Goal: Task Accomplishment & Management: Manage account settings

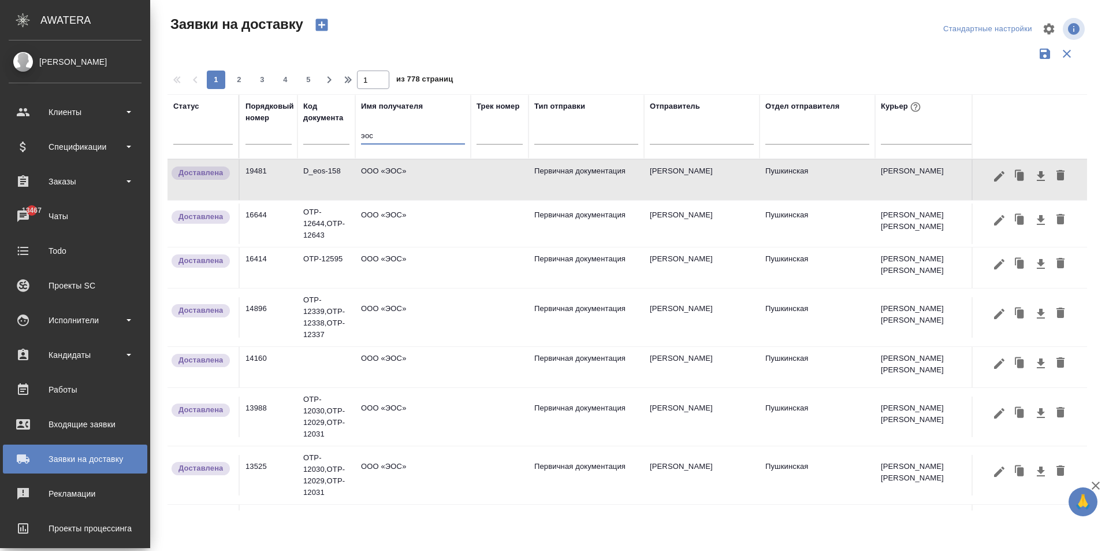
drag, startPoint x: 370, startPoint y: 136, endPoint x: 311, endPoint y: 142, distance: 58.6
click at [316, 140] on tr "Статус Порядковый номер Код документа Имя получателя эос Трек номер Тип отправк…" at bounding box center [767, 126] width 1199 height 65
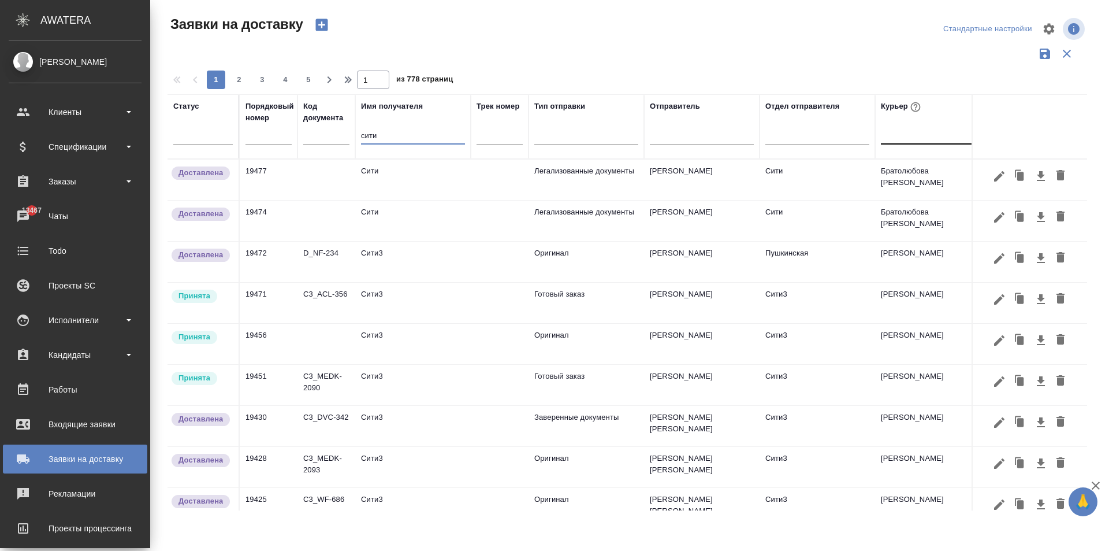
type input "сити"
click at [892, 138] on div at bounding box center [933, 132] width 104 height 17
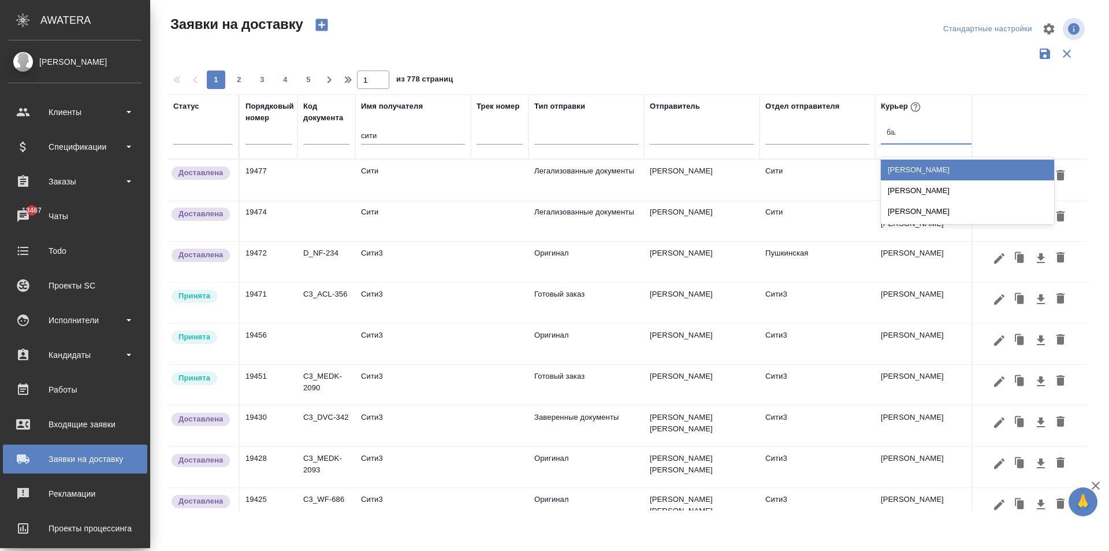
type input "бала"
click at [920, 173] on div "[PERSON_NAME]" at bounding box center [967, 169] width 173 height 21
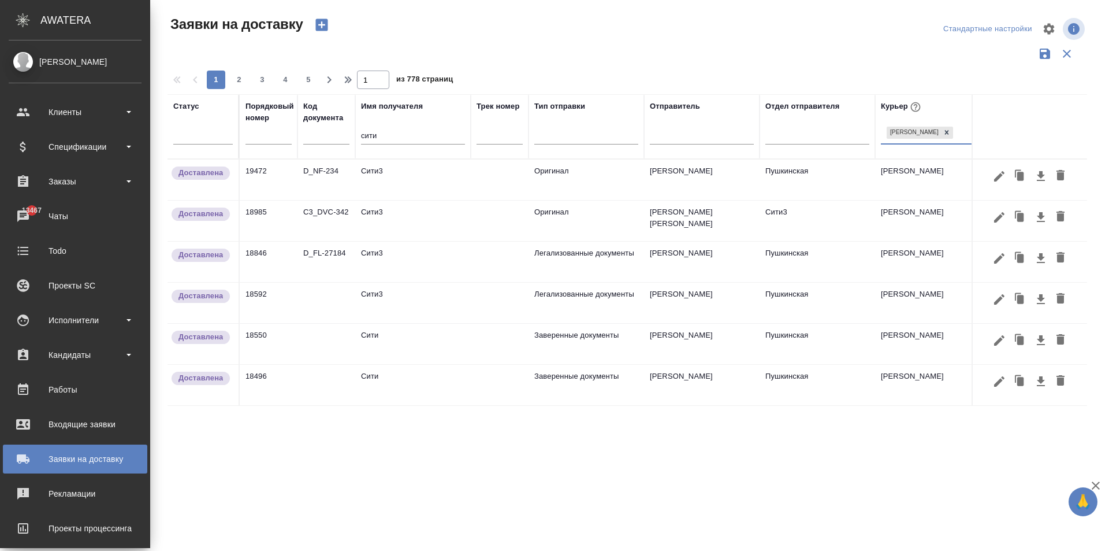
click at [397, 179] on td "Сити3" at bounding box center [413, 179] width 116 height 40
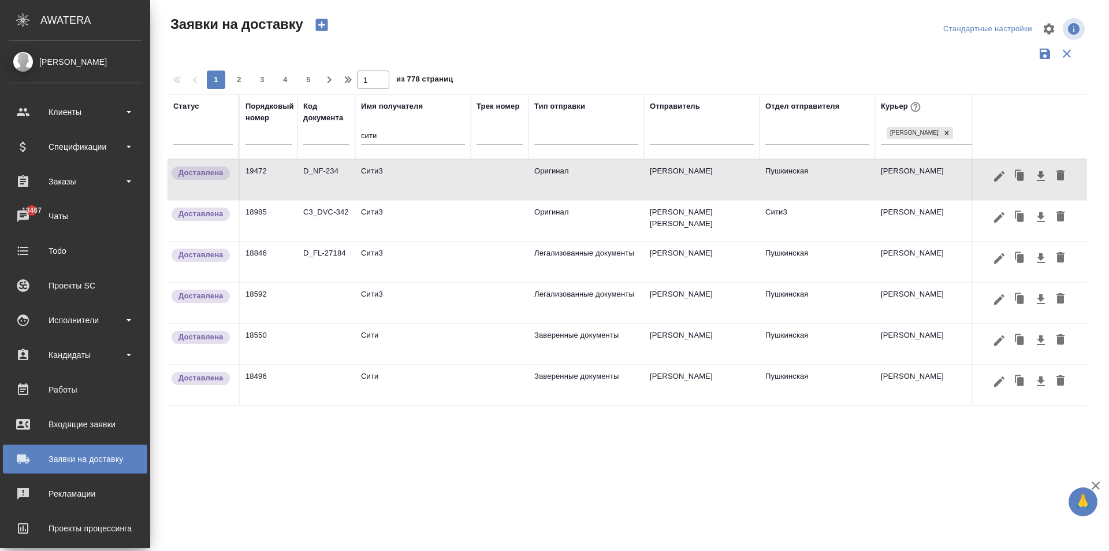
click at [422, 182] on td "Сити3" at bounding box center [413, 179] width 116 height 40
click at [1020, 178] on icon "button" at bounding box center [1020, 176] width 7 height 9
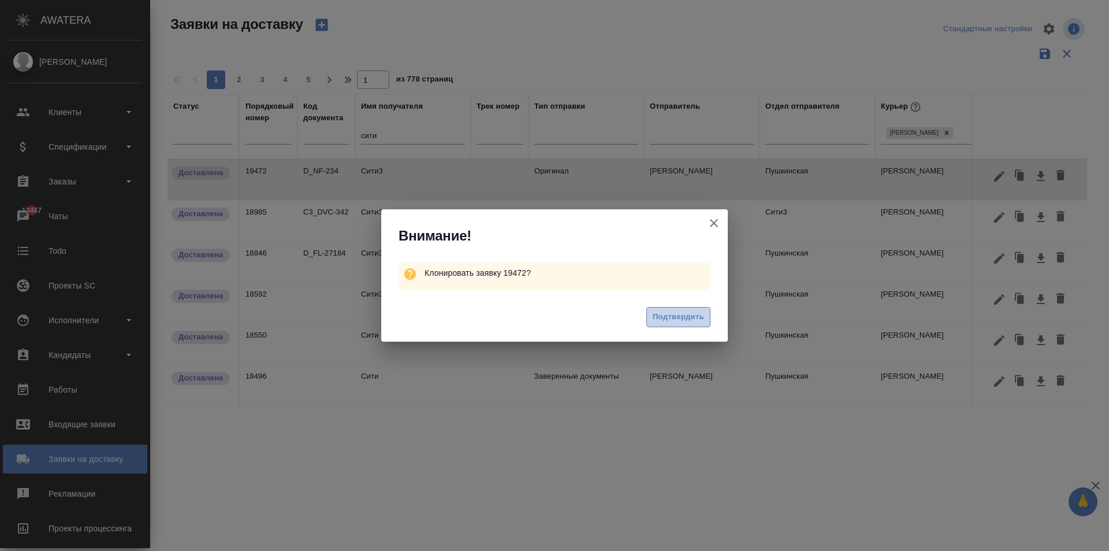
click at [676, 318] on span "Подтвердить" at bounding box center [678, 316] width 51 height 13
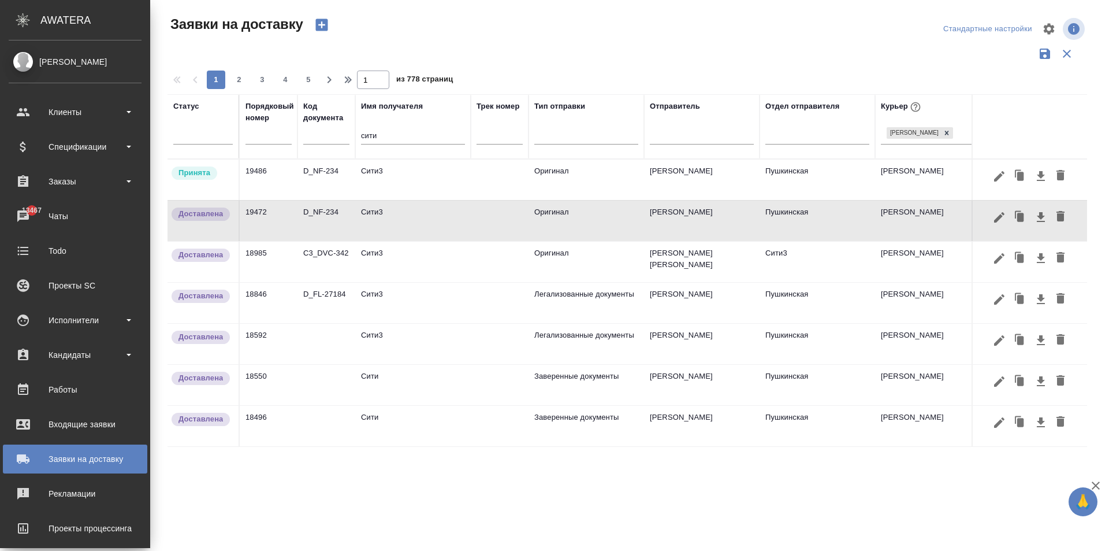
click at [411, 180] on td "Сити3" at bounding box center [413, 179] width 116 height 40
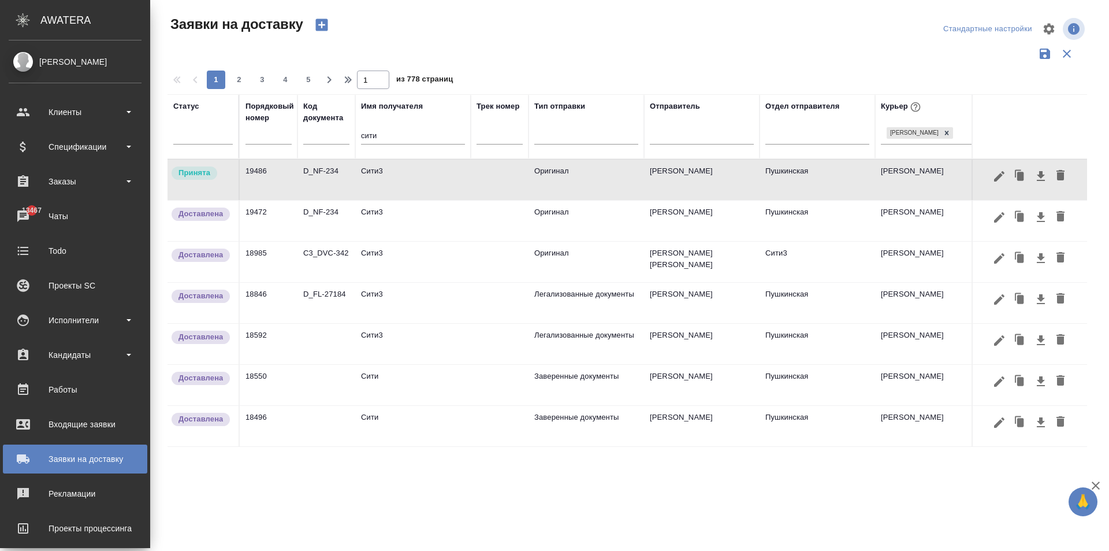
click at [411, 180] on td "Сити3" at bounding box center [413, 179] width 116 height 40
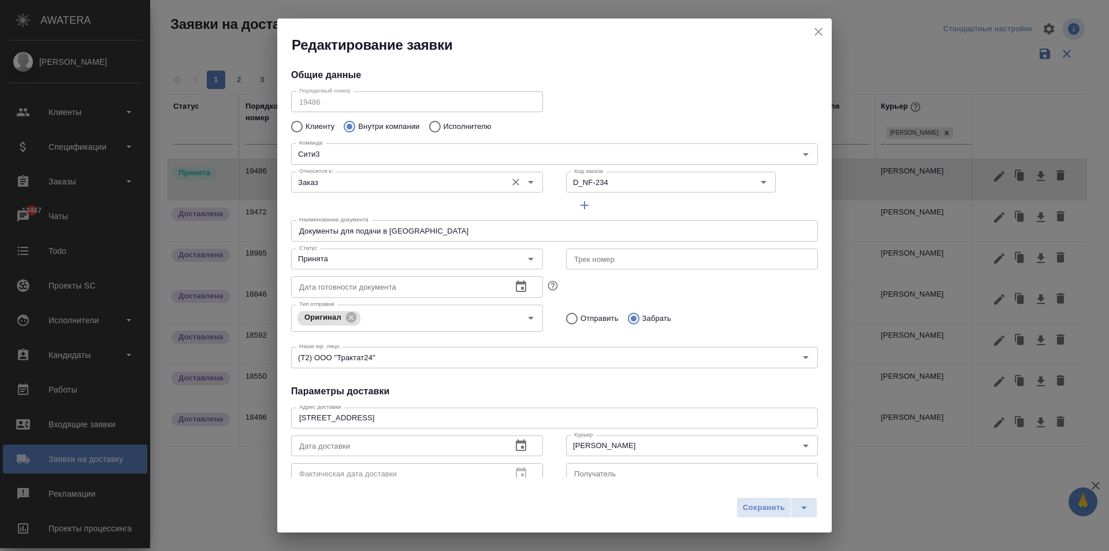
type input "[PERSON_NAME]"
click at [418, 235] on input "Документы для подачи в [GEOGRAPHIC_DATA]" at bounding box center [554, 230] width 527 height 21
drag, startPoint x: 425, startPoint y: 232, endPoint x: 299, endPoint y: 228, distance: 125.4
click at [299, 228] on input "Документы для подачи в [GEOGRAPHIC_DATA]" at bounding box center [554, 230] width 527 height 21
type input "к"
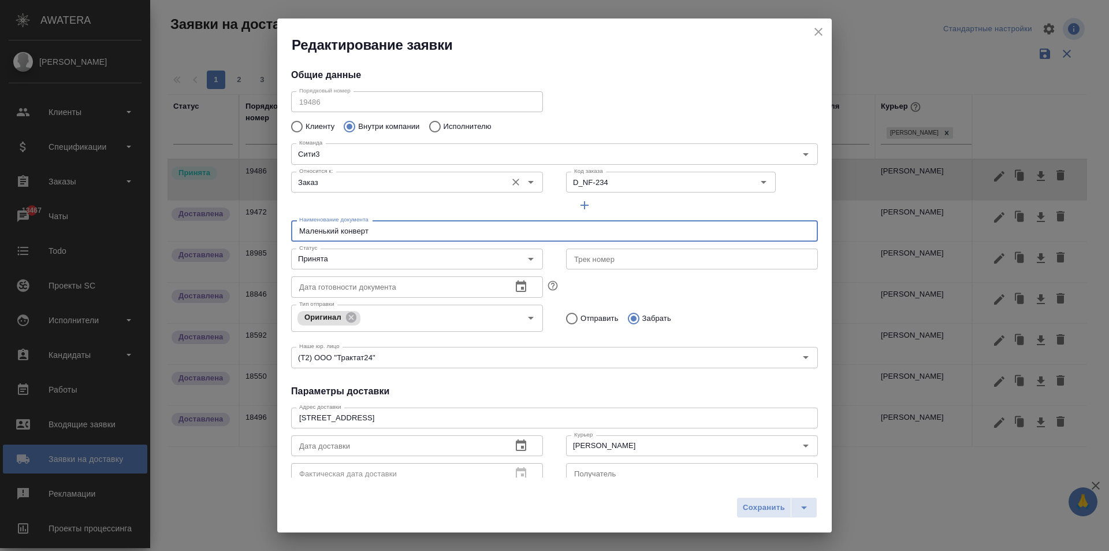
click at [336, 190] on div "Заказ Относится к:" at bounding box center [417, 182] width 252 height 21
type input "Маленький конверт"
click at [352, 175] on input "Заказ" at bounding box center [398, 182] width 206 height 14
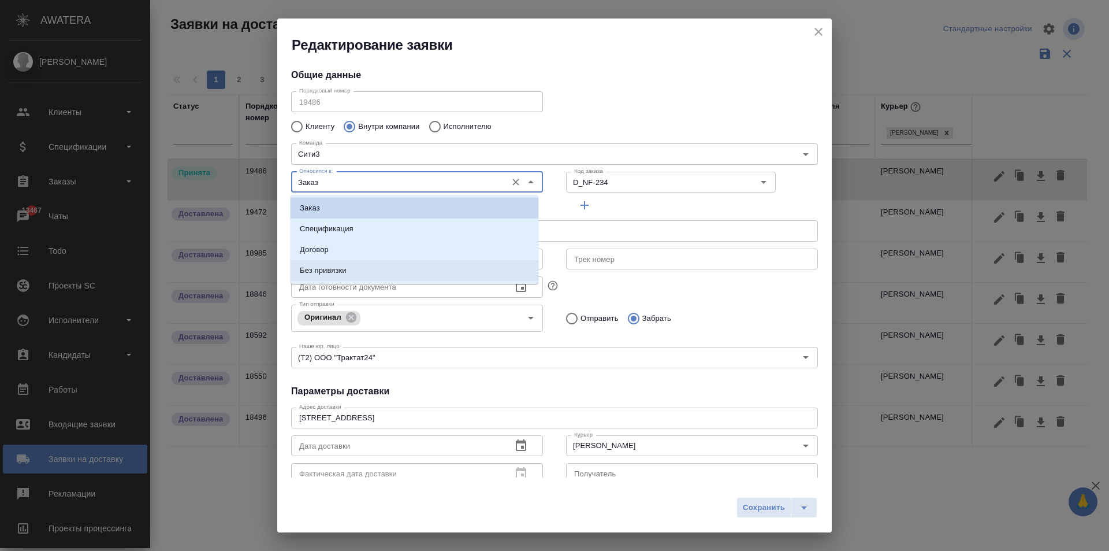
click at [339, 263] on li "Без привязки" at bounding box center [415, 270] width 248 height 21
type input "Без привязки"
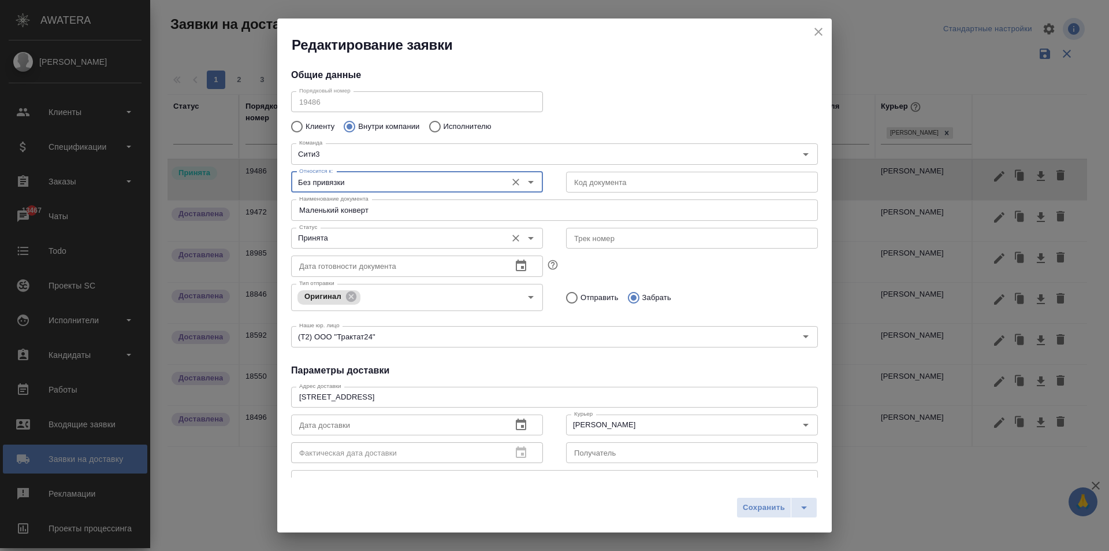
click at [337, 240] on input "Принята" at bounding box center [398, 238] width 206 height 14
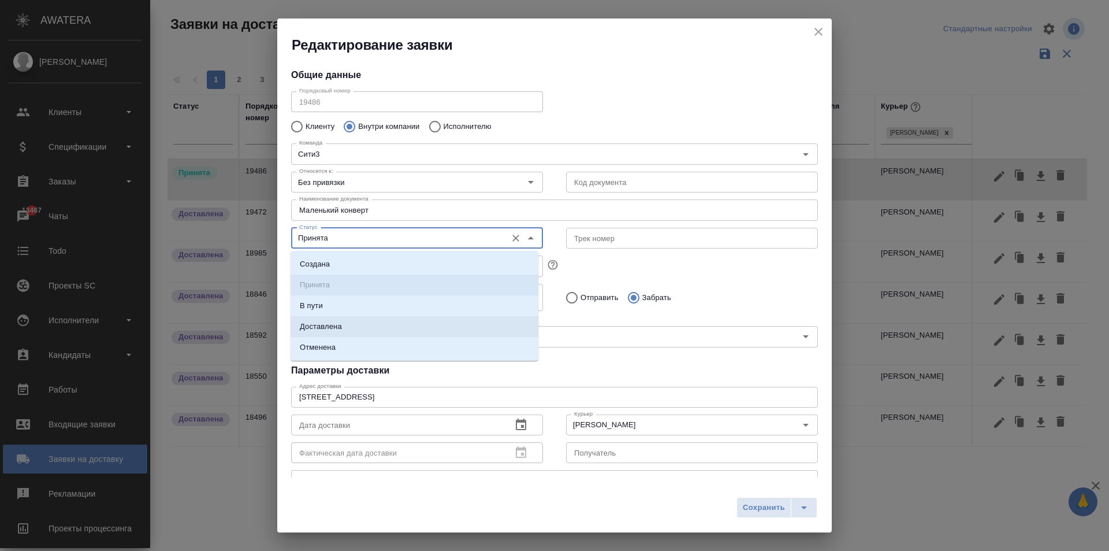
click at [339, 330] on p "Доставлена" at bounding box center [321, 327] width 42 height 12
click at [357, 237] on input "Доставлена" at bounding box center [398, 238] width 206 height 14
click at [314, 266] on p "Создана" at bounding box center [315, 264] width 30 height 12
type input "Создана"
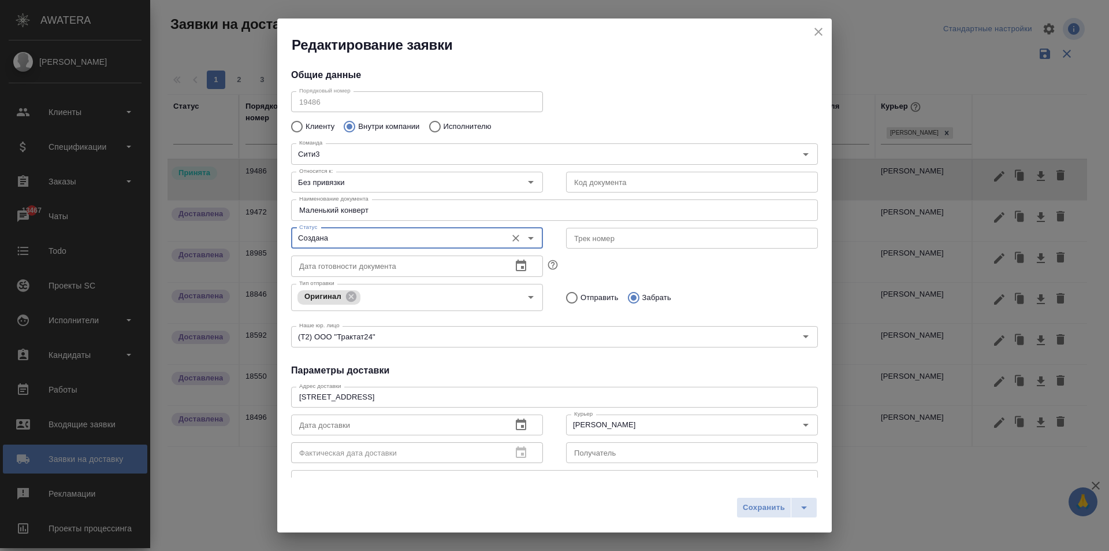
click at [518, 420] on icon "button" at bounding box center [521, 424] width 10 height 12
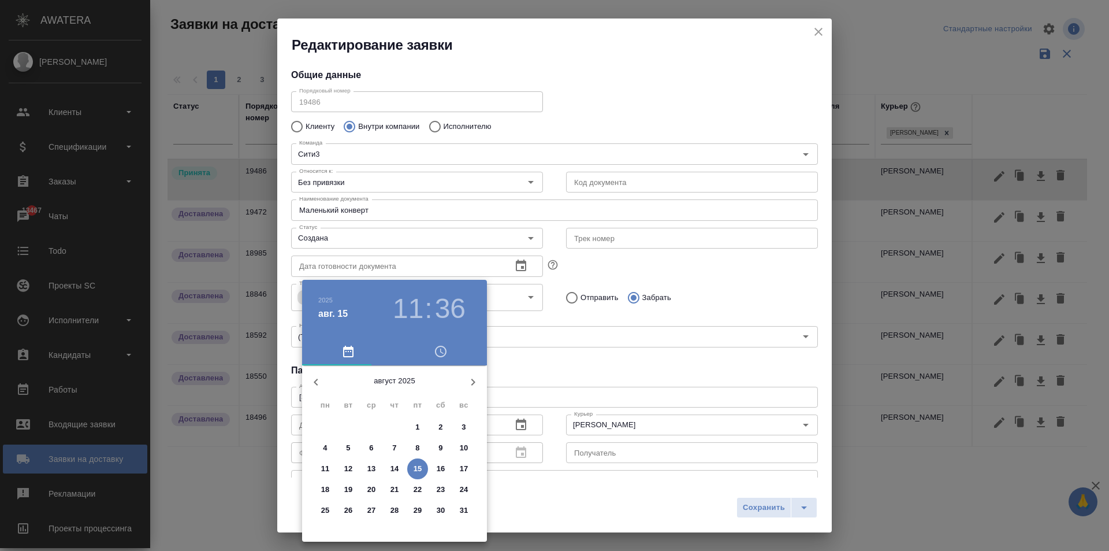
click at [412, 472] on span "15" at bounding box center [417, 469] width 21 height 12
type input "[DATE] 11:36"
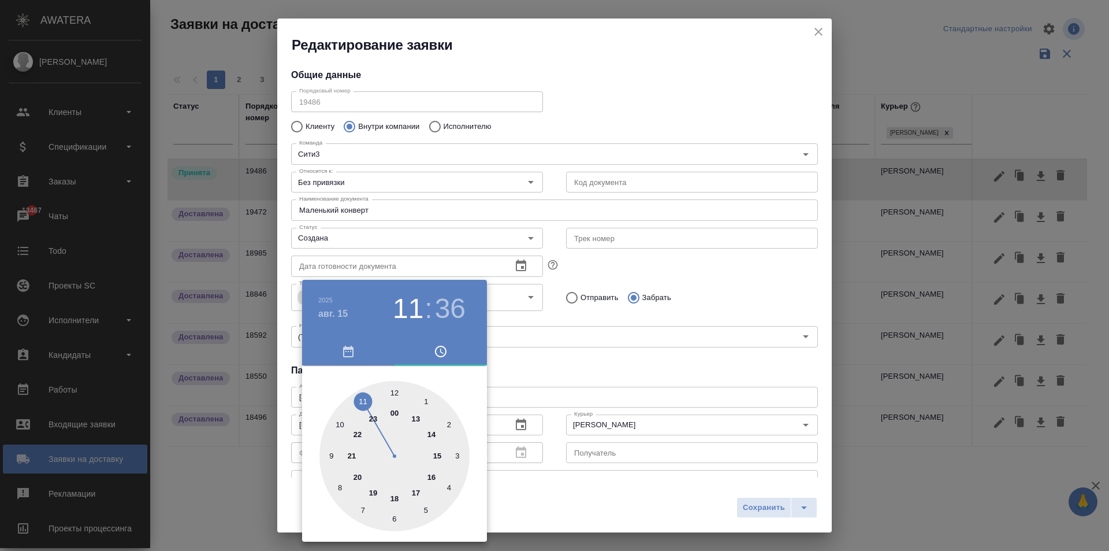
click at [604, 384] on div at bounding box center [554, 275] width 1109 height 551
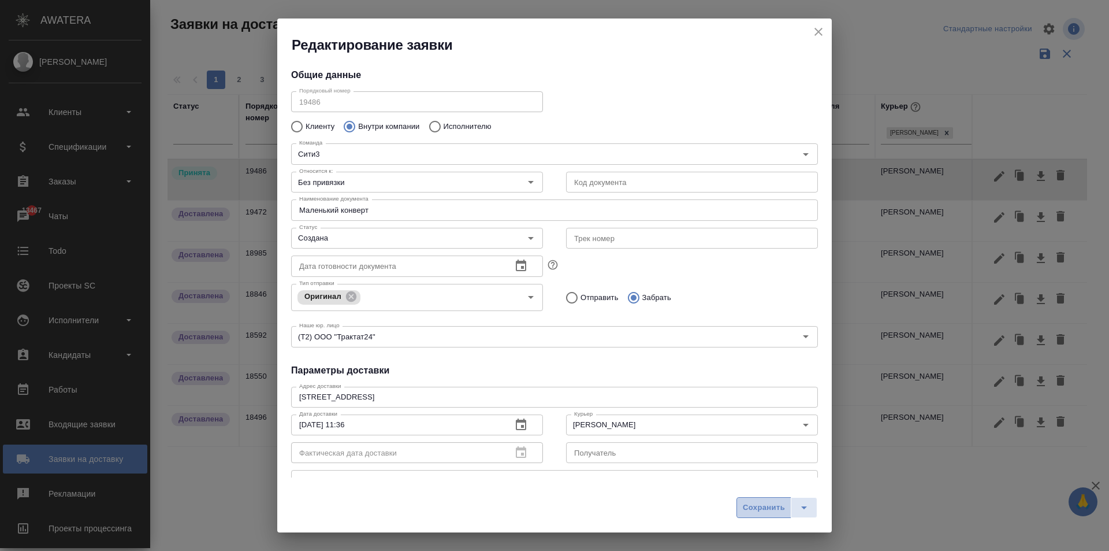
click at [745, 505] on span "Сохранить" at bounding box center [764, 507] width 42 height 13
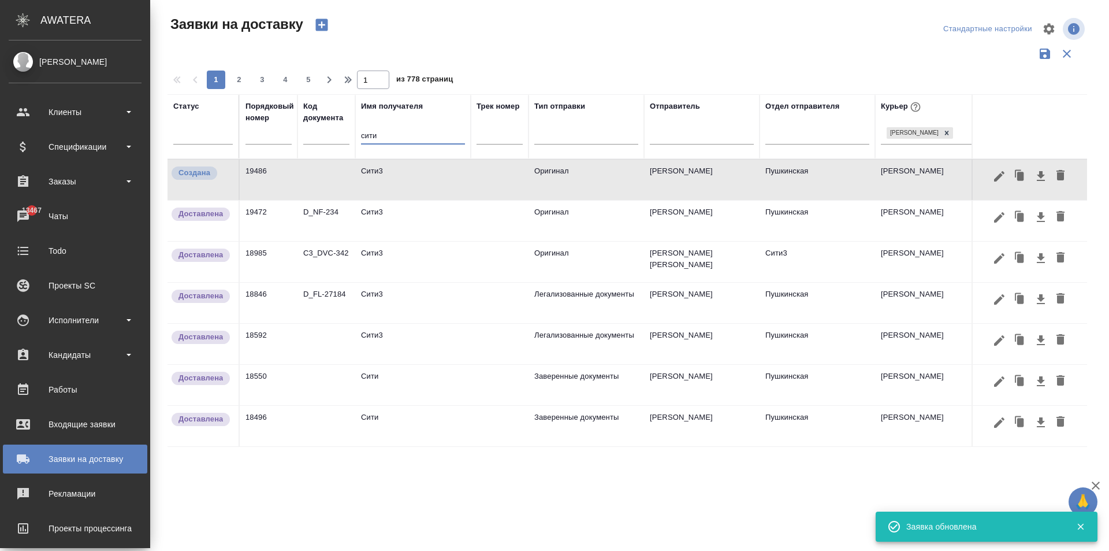
drag, startPoint x: 334, startPoint y: 137, endPoint x: 237, endPoint y: 138, distance: 97.0
click at [237, 138] on tr "Статус Порядковый номер Код документа Имя получателя сити Трек номер Тип отправ…" at bounding box center [767, 126] width 1199 height 65
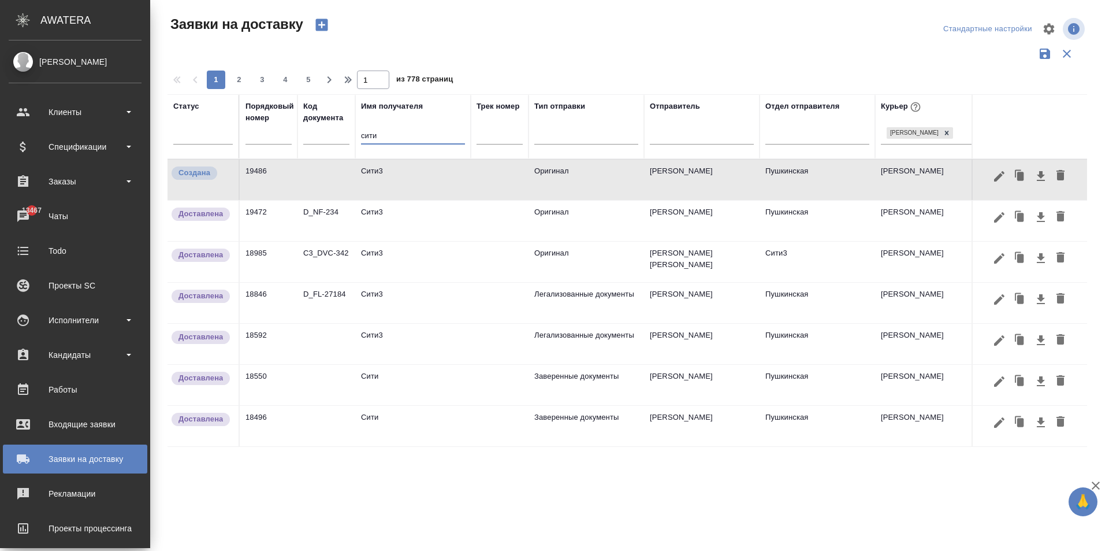
type input "о"
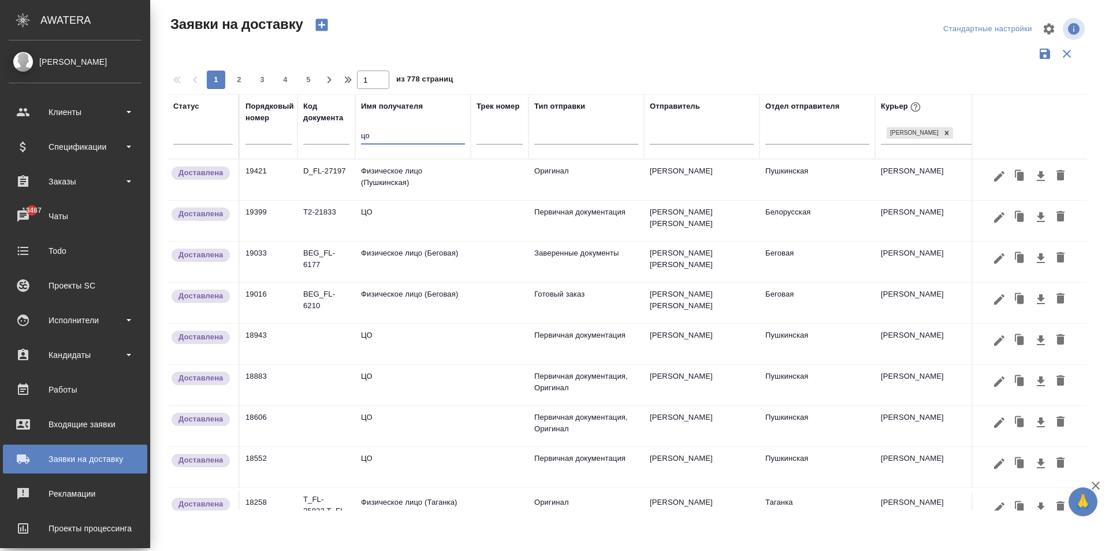
type input "цо"
click at [406, 200] on td "ЦО" at bounding box center [413, 179] width 116 height 40
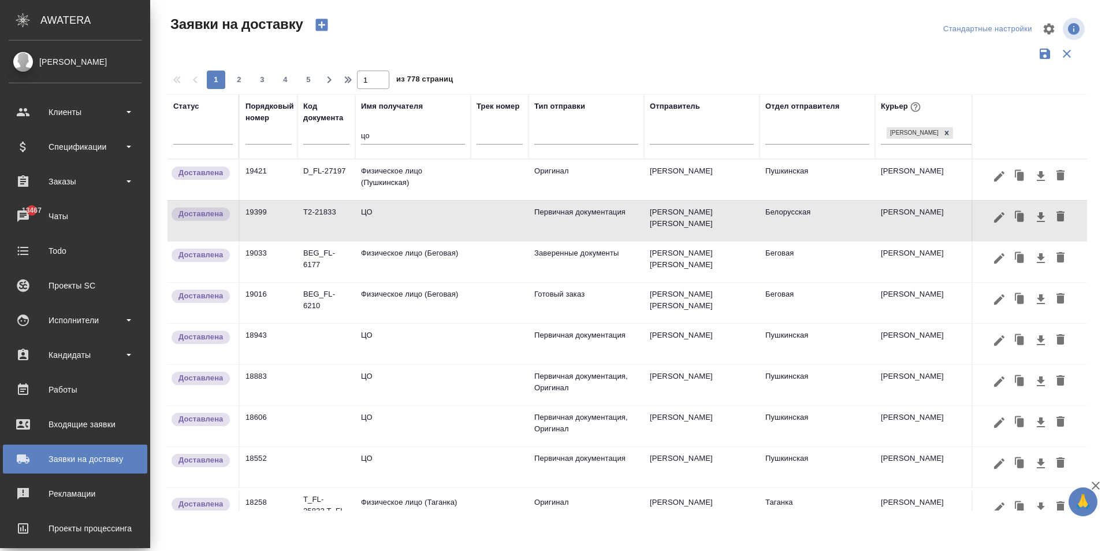
click at [782, 172] on td "Пушкинская" at bounding box center [818, 179] width 116 height 40
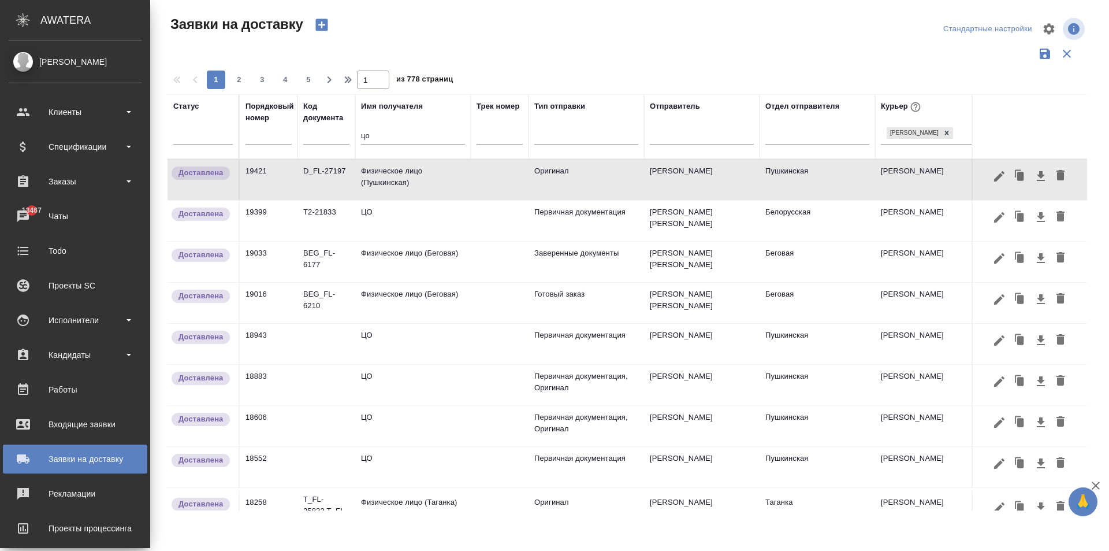
click at [401, 200] on td "ЦО" at bounding box center [413, 179] width 116 height 40
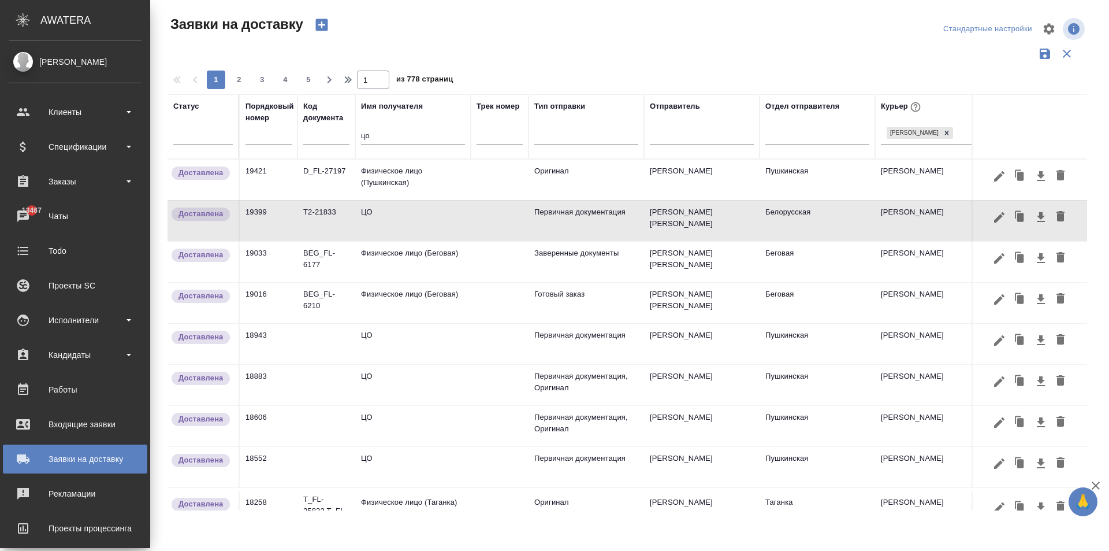
click at [380, 200] on td "ЦО" at bounding box center [413, 179] width 116 height 40
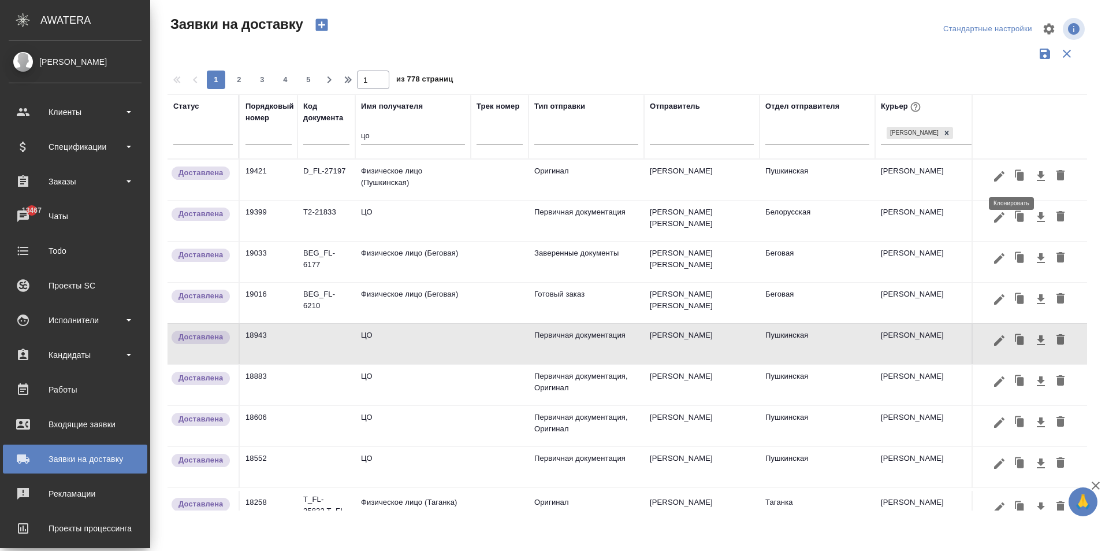
click at [1017, 178] on icon "button" at bounding box center [1020, 176] width 16 height 16
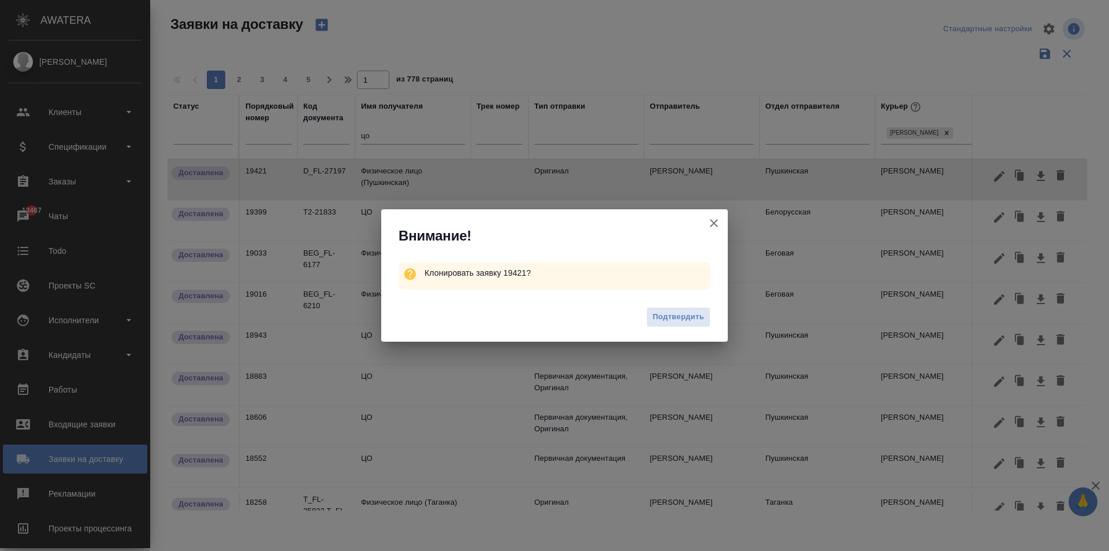
click at [708, 221] on icon "button" at bounding box center [714, 223] width 14 height 14
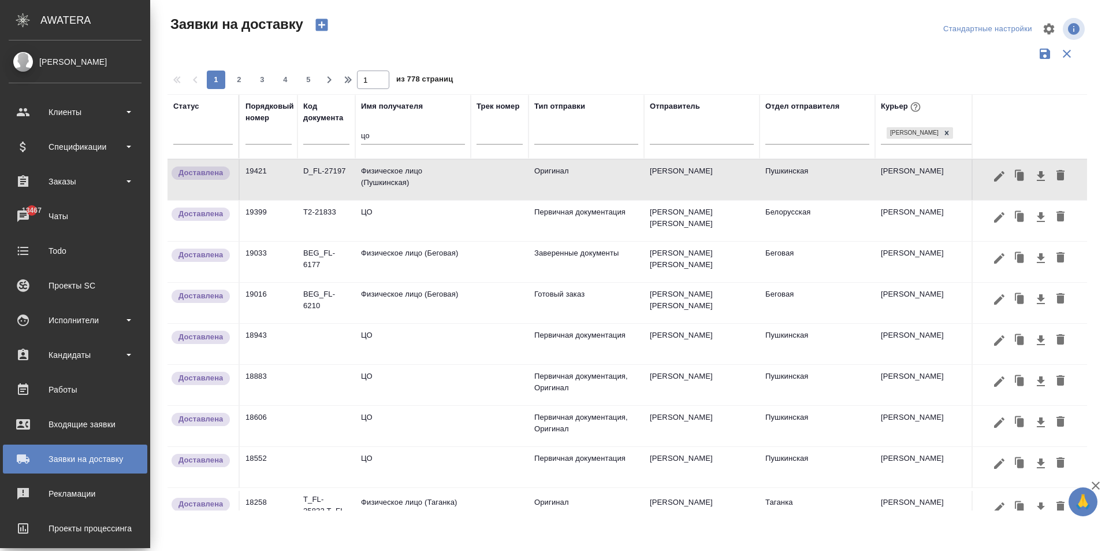
click at [491, 200] on td at bounding box center [500, 179] width 58 height 40
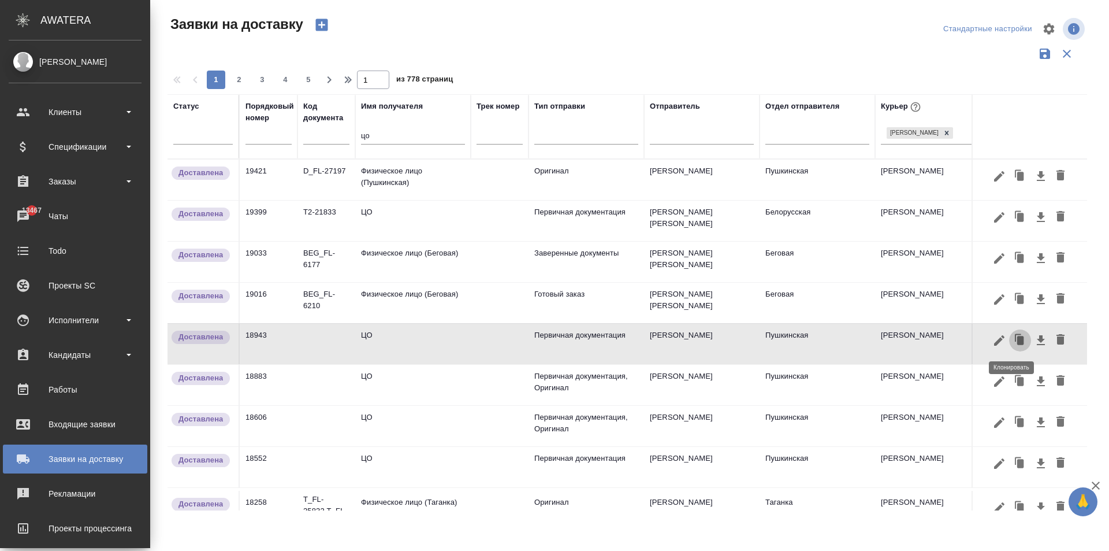
click at [1012, 344] on icon "button" at bounding box center [1020, 340] width 16 height 16
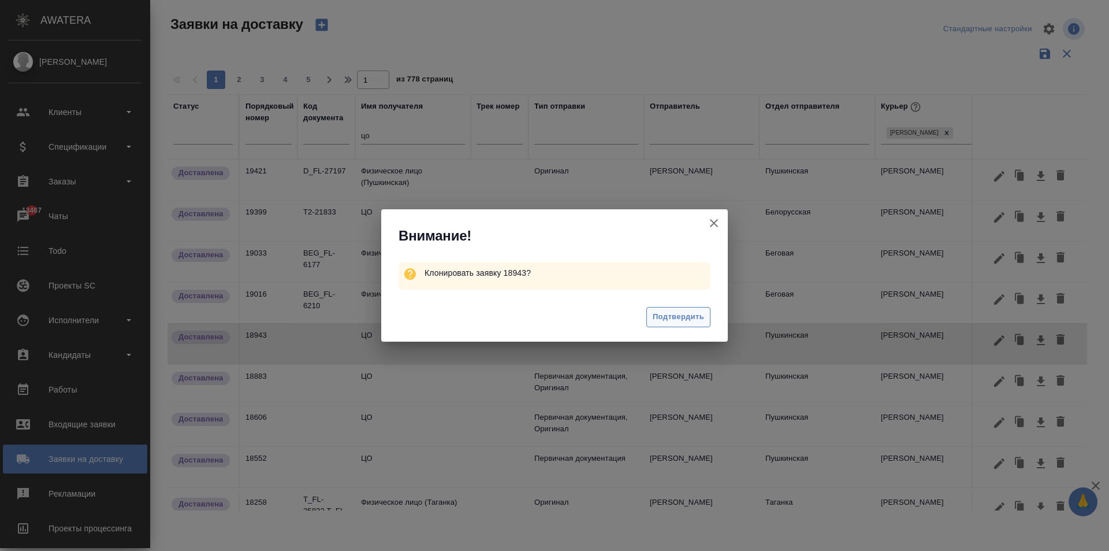
click at [675, 323] on span "Подтвердить" at bounding box center [678, 316] width 51 height 13
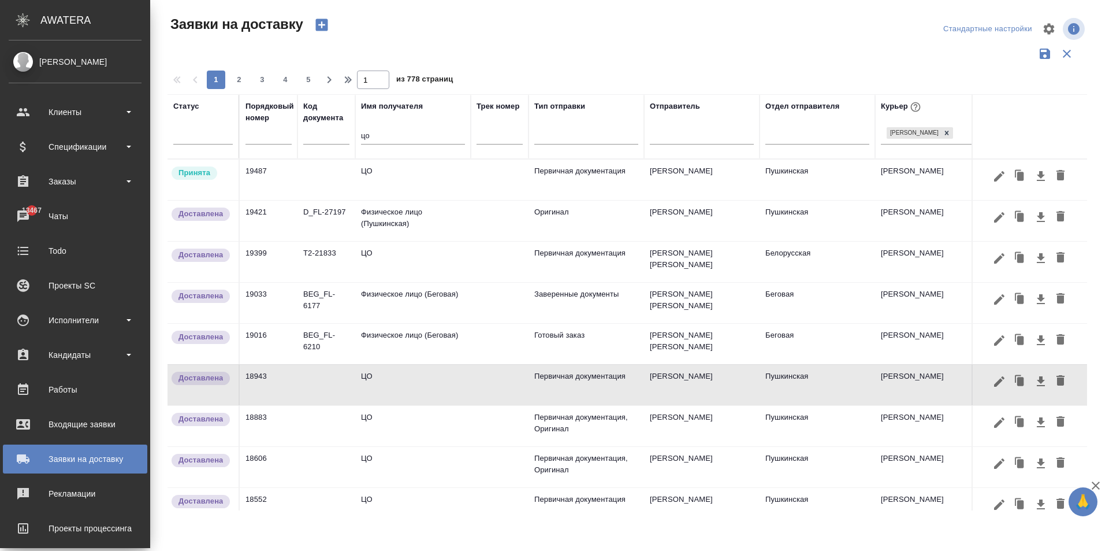
click at [391, 179] on td "ЦО" at bounding box center [413, 179] width 116 height 40
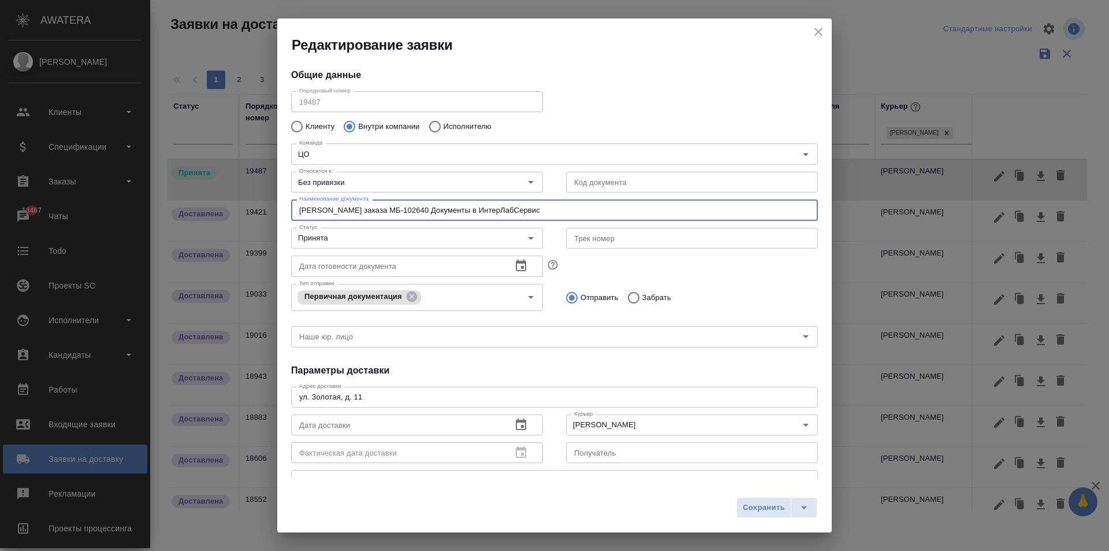
drag, startPoint x: 510, startPoint y: 212, endPoint x: 154, endPoint y: 197, distance: 356.2
click at [154, 197] on div "Редактирование заявки Общие данные Порядковый номер 19487 Порядковый номер Клие…" at bounding box center [554, 275] width 1109 height 551
type input "[PERSON_NAME]"
type input "Документы и чеки для бухгалтерии и Cm"
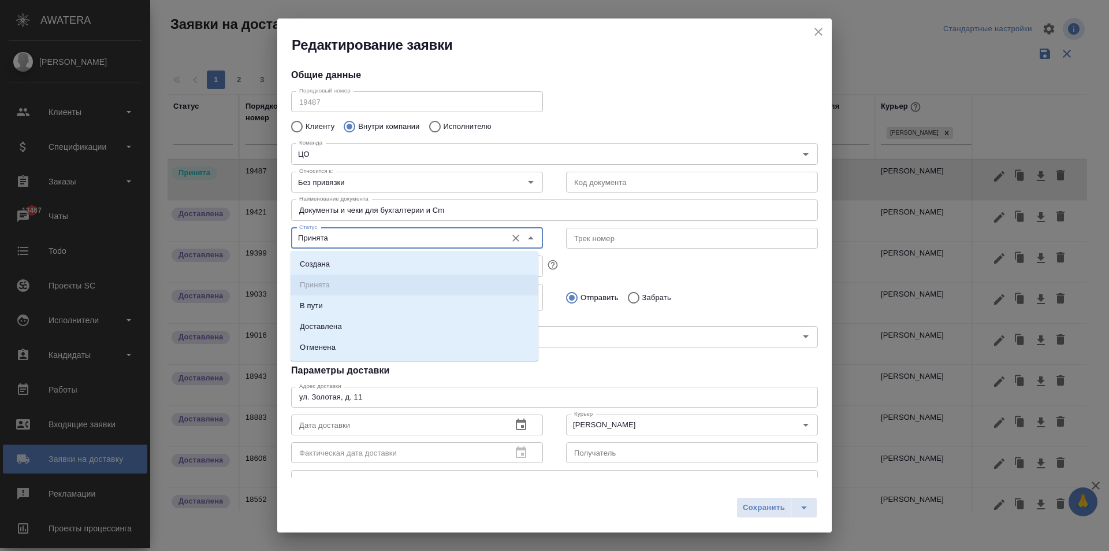
click at [477, 242] on input "Принята" at bounding box center [398, 238] width 206 height 14
click at [345, 262] on li "Создана" at bounding box center [415, 264] width 248 height 21
type input "Создана"
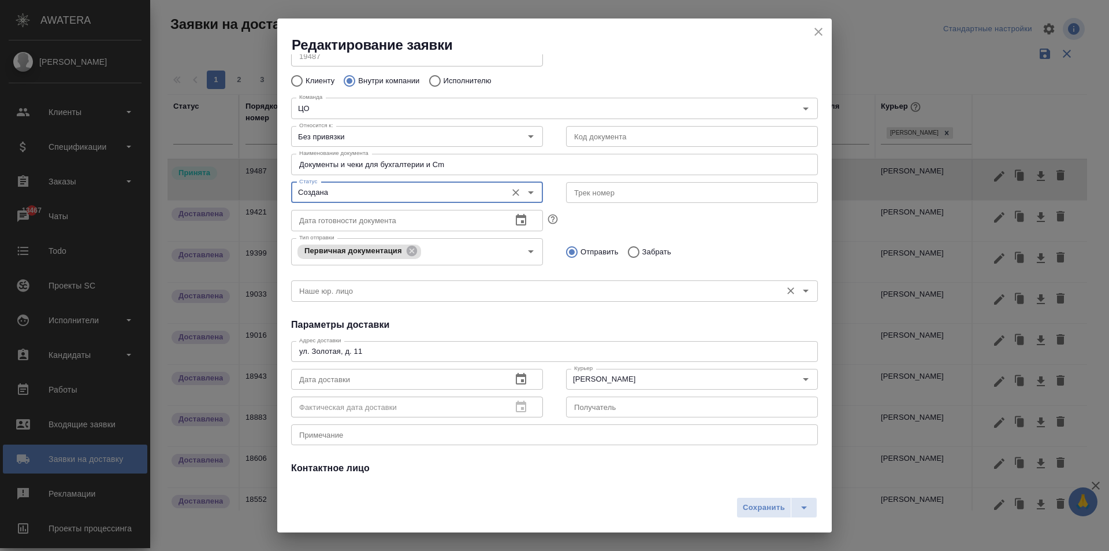
scroll to position [116, 0]
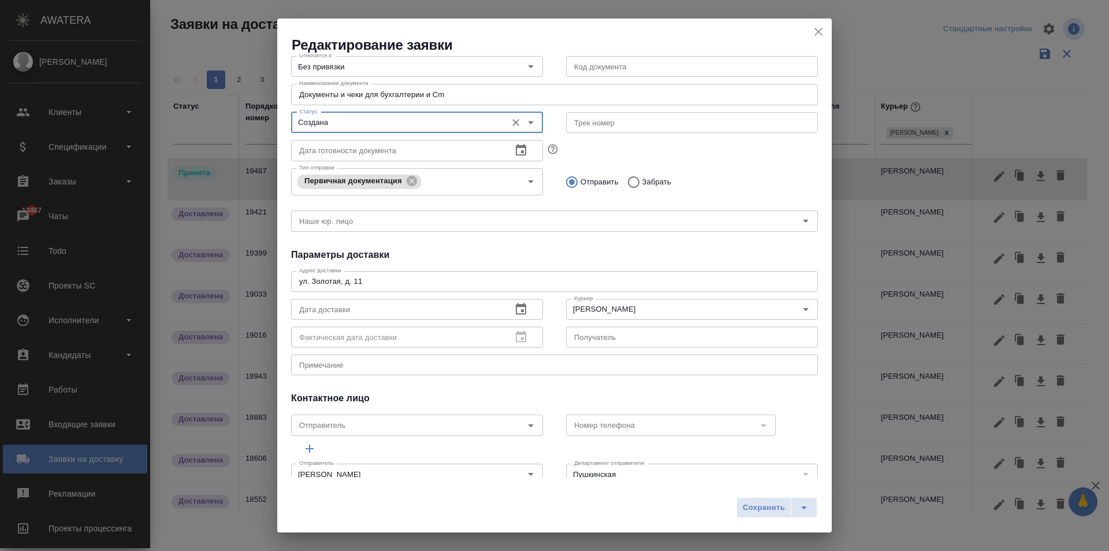
click at [518, 309] on icon "button" at bounding box center [521, 309] width 10 height 12
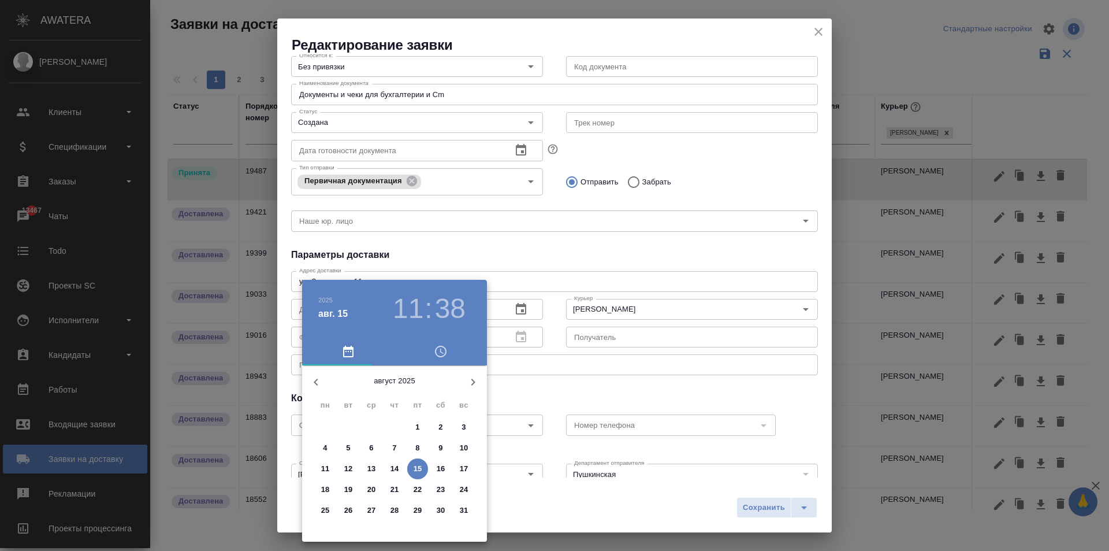
click at [416, 468] on p "15" at bounding box center [418, 469] width 9 height 12
type input "[DATE] 11:38"
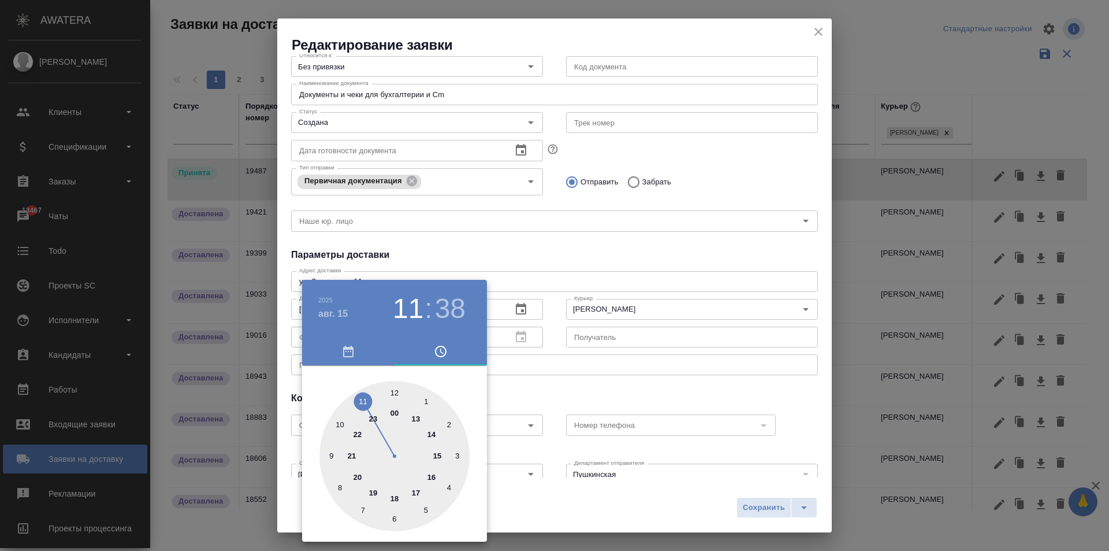
click at [544, 291] on div at bounding box center [554, 275] width 1109 height 551
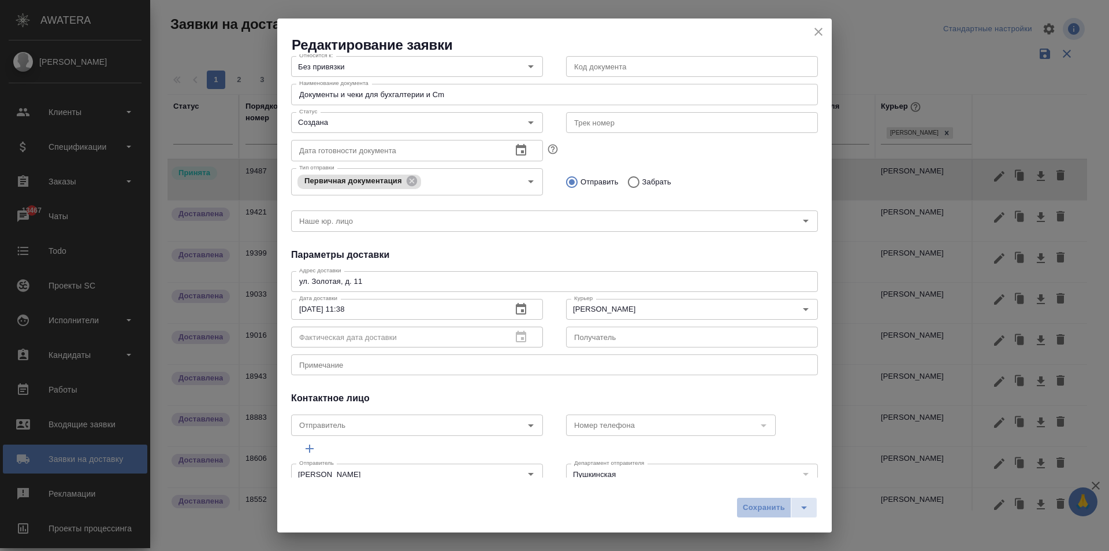
click at [760, 510] on span "Сохранить" at bounding box center [764, 507] width 42 height 13
